Goal: Transaction & Acquisition: Purchase product/service

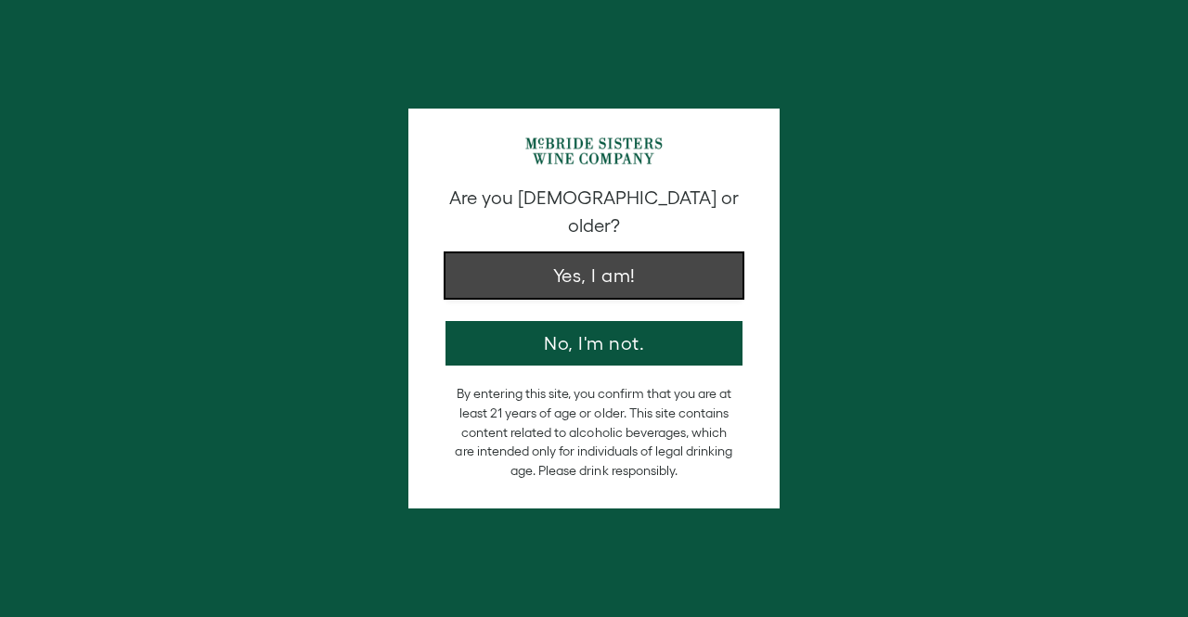
click at [606, 253] on button "Yes, I am!" at bounding box center [594, 275] width 297 height 45
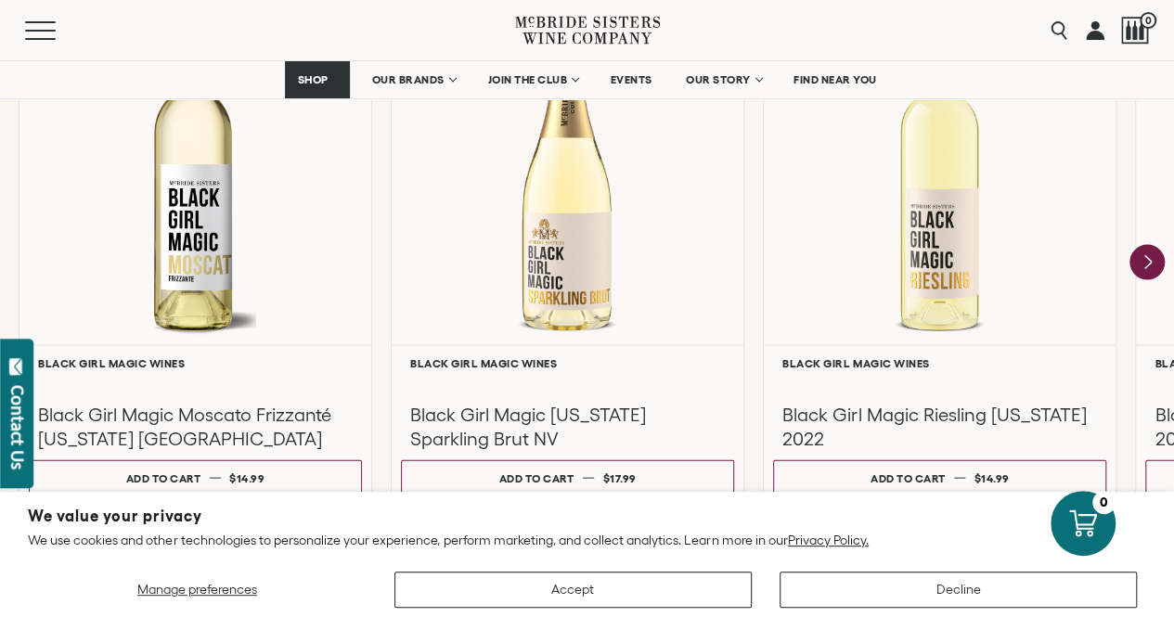
scroll to position [1764, 0]
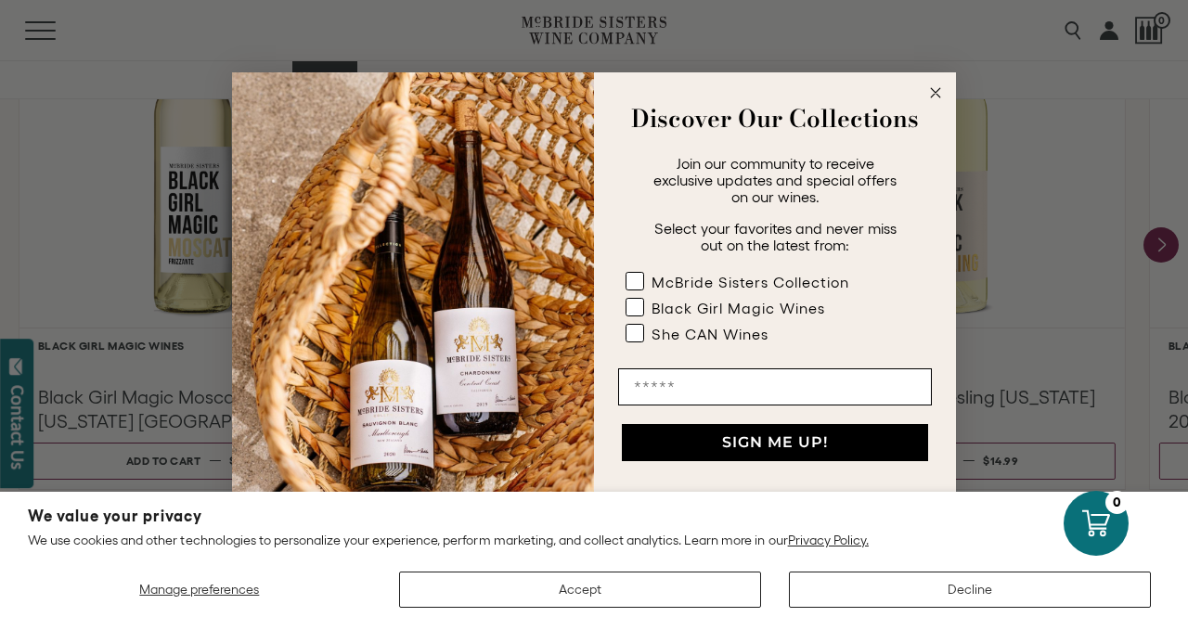
click at [942, 85] on circle "Close dialog" at bounding box center [936, 93] width 21 height 21
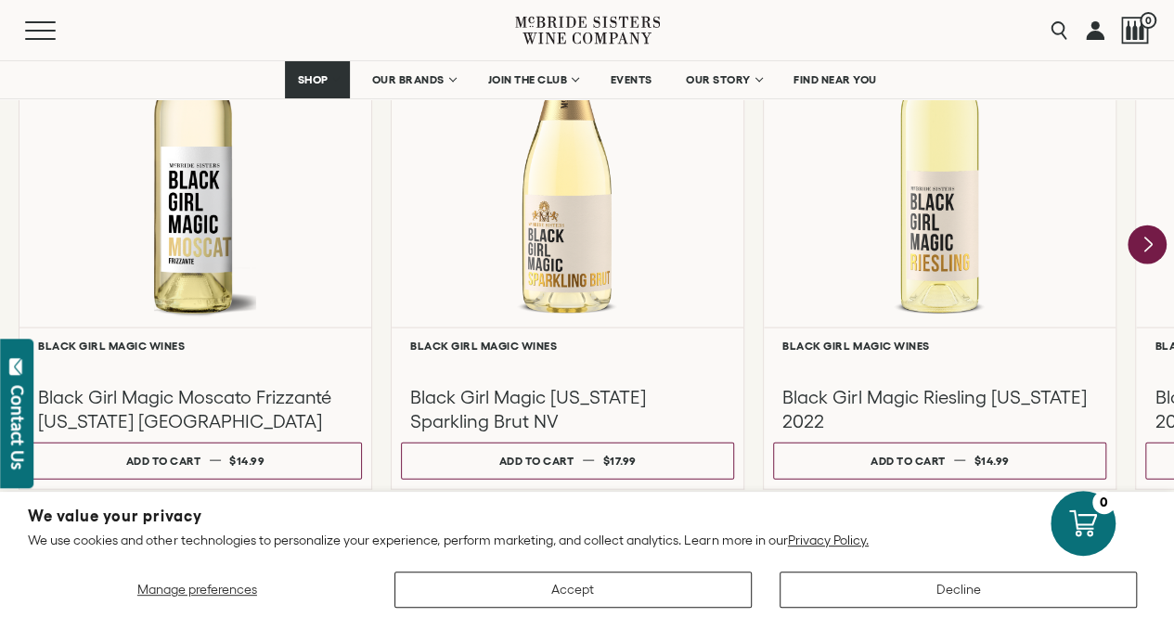
click at [1156, 241] on icon "Next" at bounding box center [1147, 245] width 39 height 39
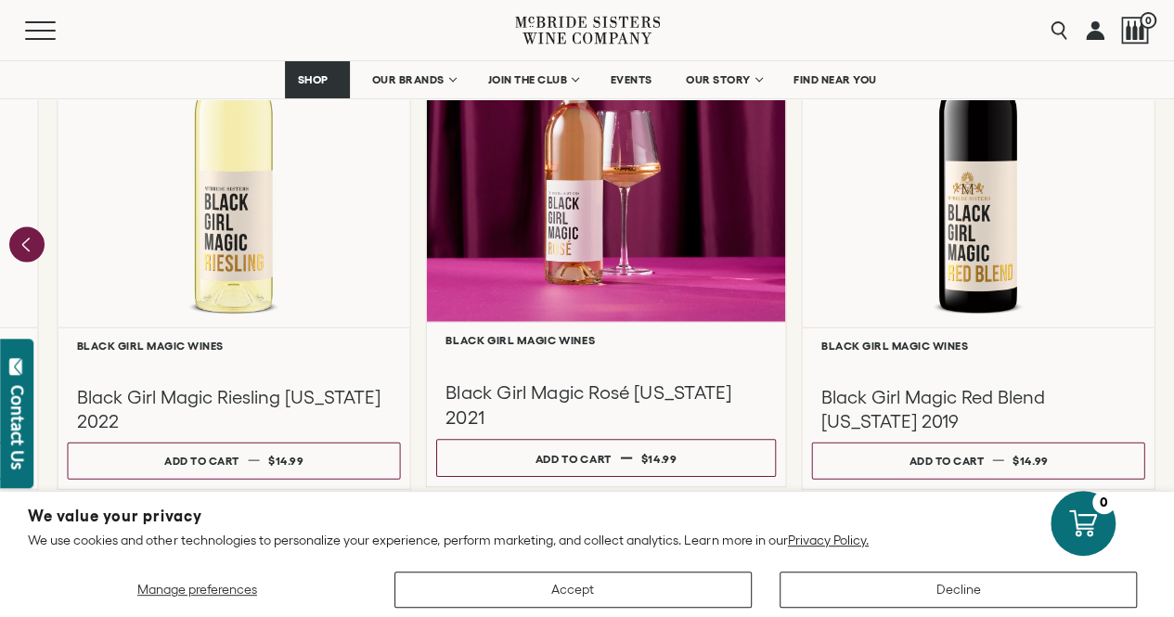
click at [591, 248] on div at bounding box center [606, 143] width 359 height 357
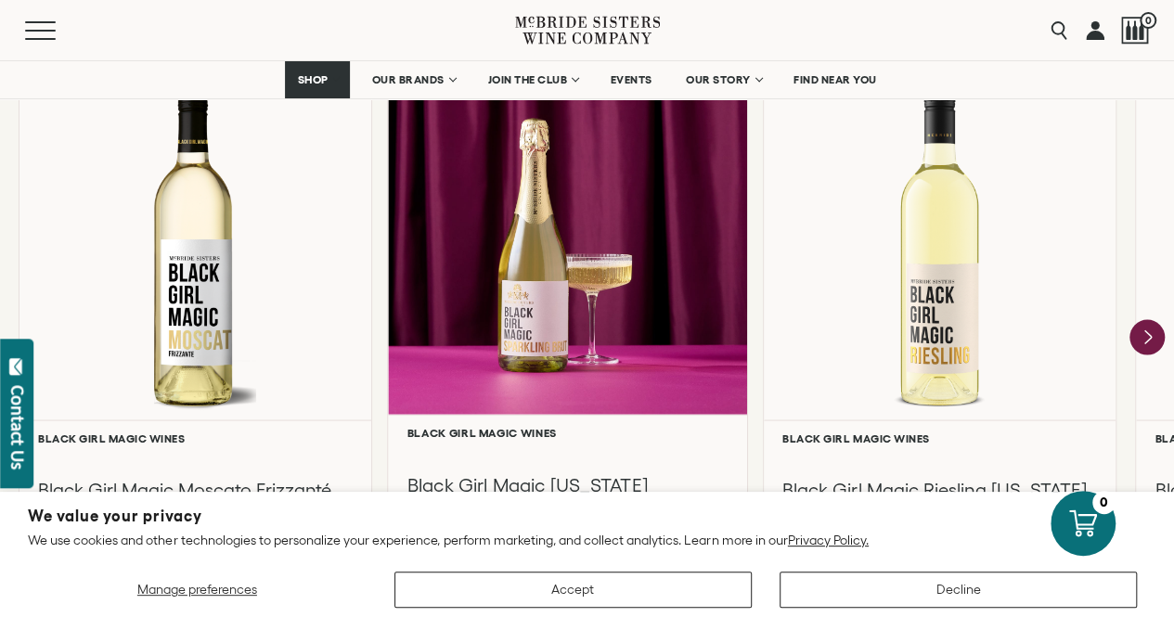
scroll to position [1858, 0]
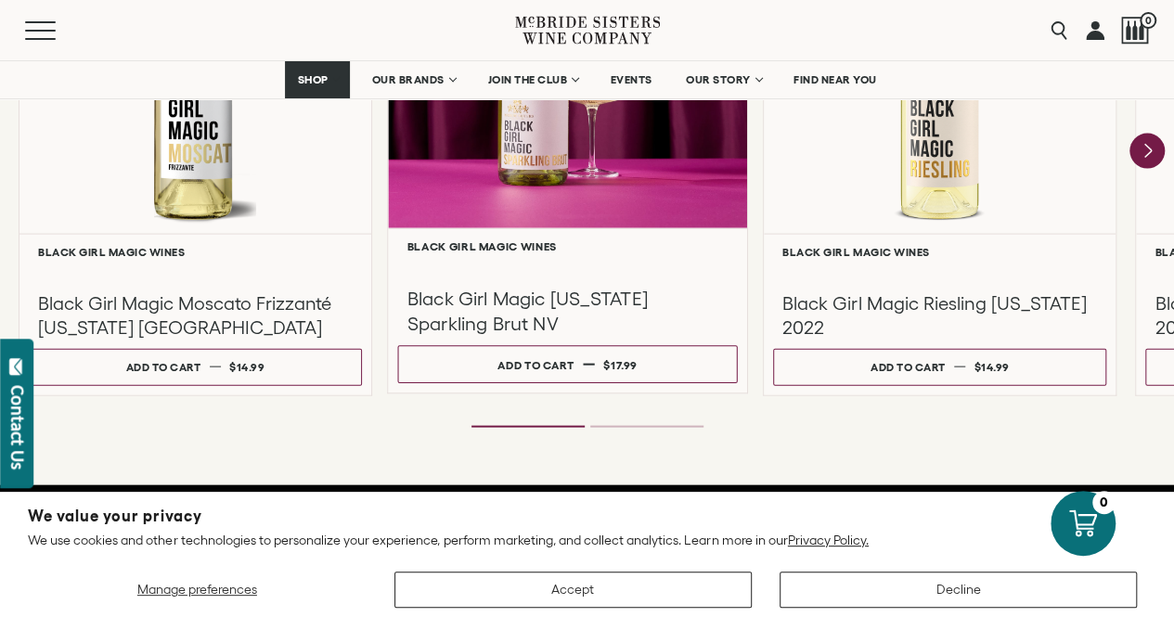
click at [524, 214] on div at bounding box center [567, 49] width 359 height 357
